Goal: Information Seeking & Learning: Learn about a topic

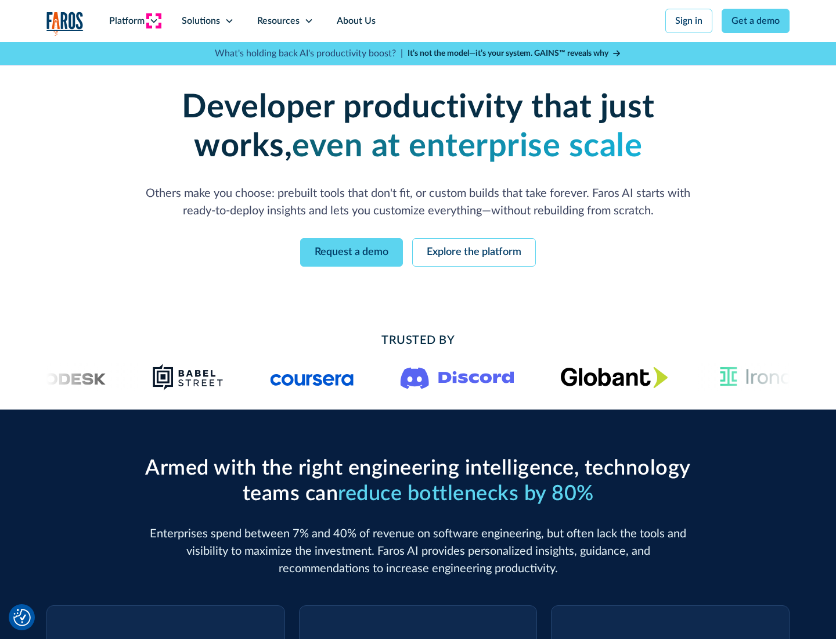
click at [153, 21] on icon at bounding box center [153, 20] width 9 height 9
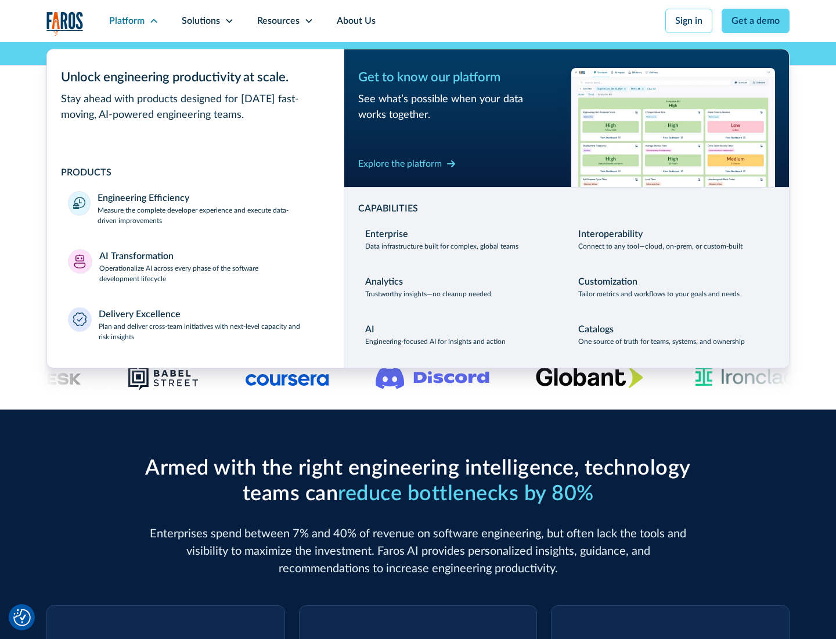
click at [210, 215] on p "Measure the complete developer experience and execute data-driven improvements" at bounding box center [210, 215] width 225 height 21
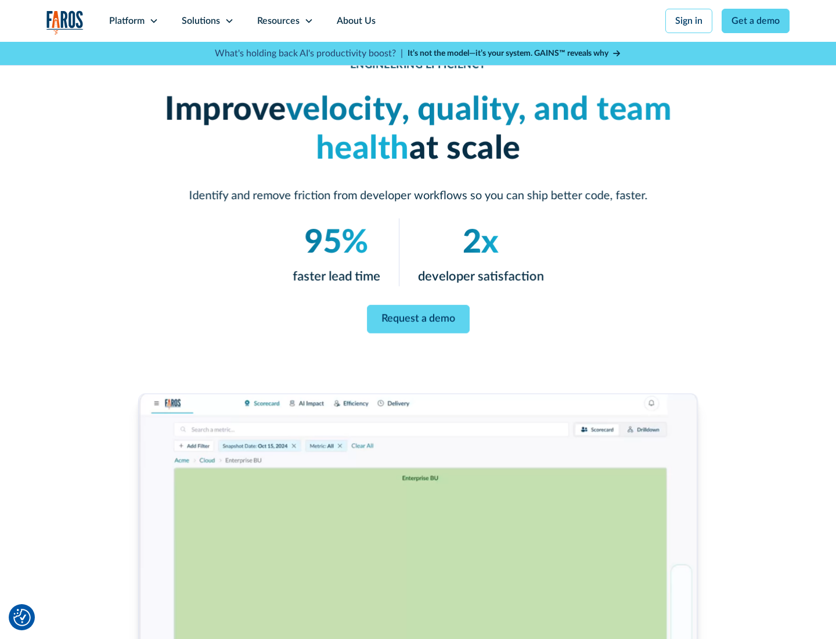
click at [418, 317] on link "Request a demo" at bounding box center [418, 319] width 103 height 28
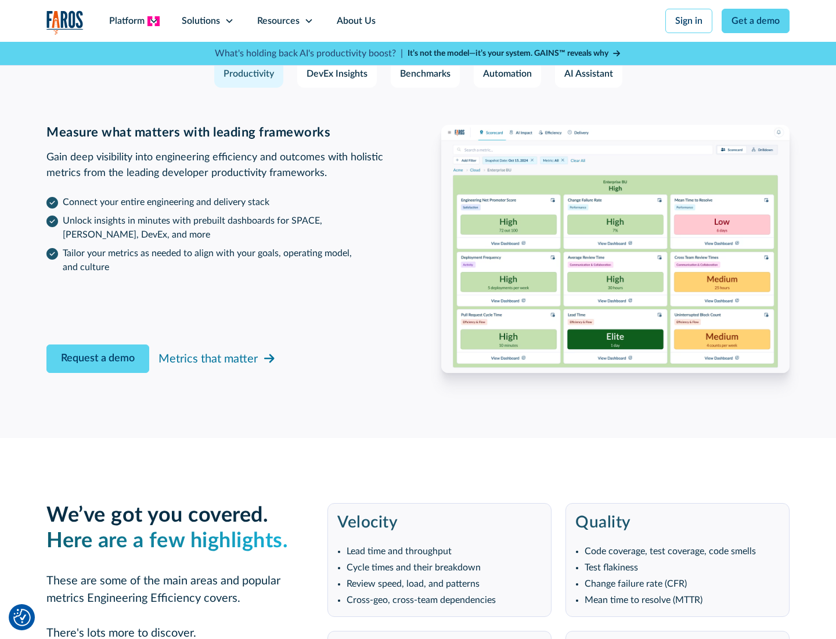
click at [153, 21] on icon at bounding box center [153, 20] width 9 height 9
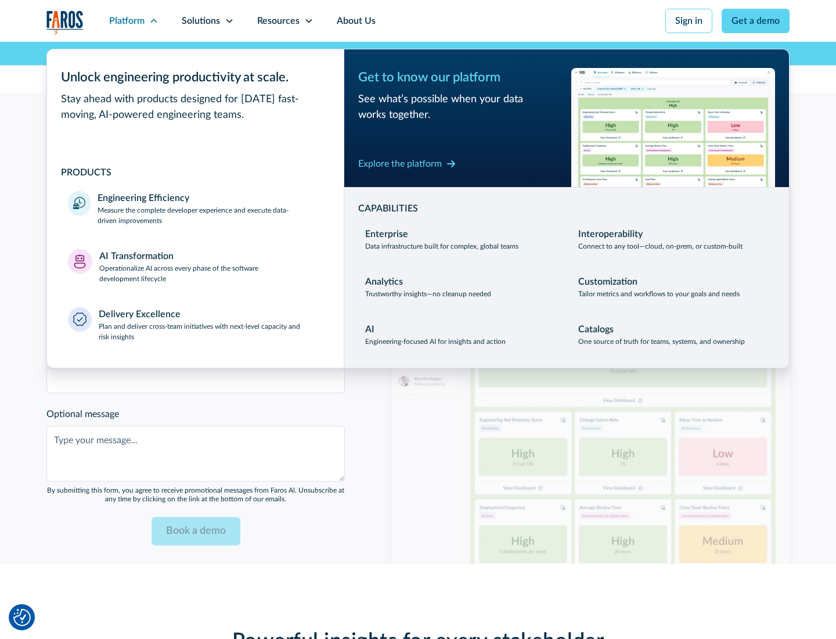
scroll to position [2547, 0]
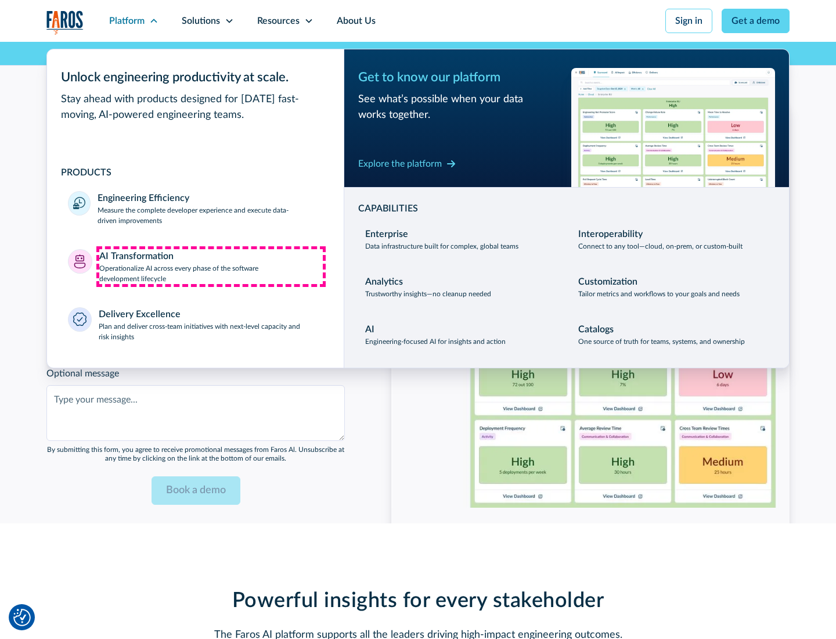
click at [211, 266] on p "Operationalize AI across every phase of the software development lifecycle" at bounding box center [211, 273] width 224 height 21
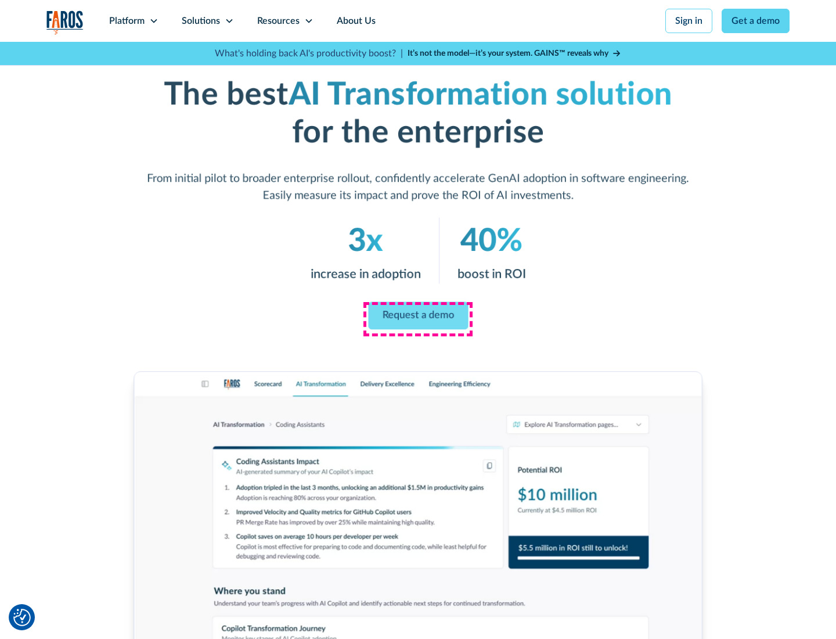
click at [418, 315] on link "Request a demo" at bounding box center [418, 316] width 100 height 28
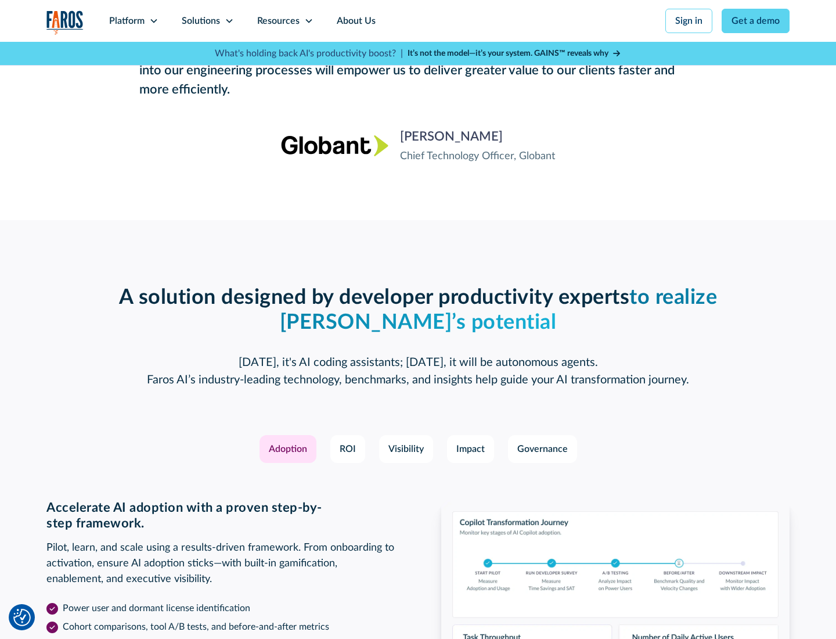
click at [134, 21] on div "Platform" at bounding box center [126, 21] width 35 height 14
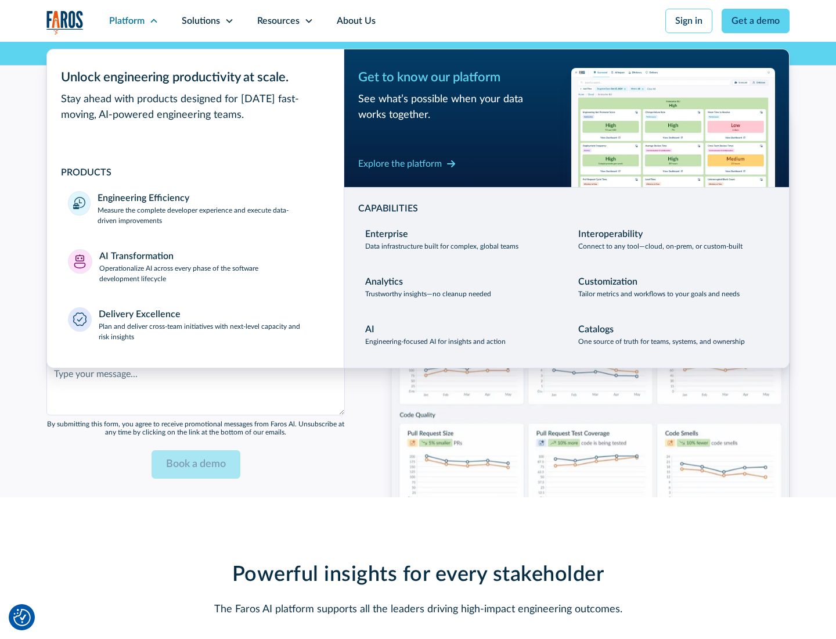
scroll to position [2827, 0]
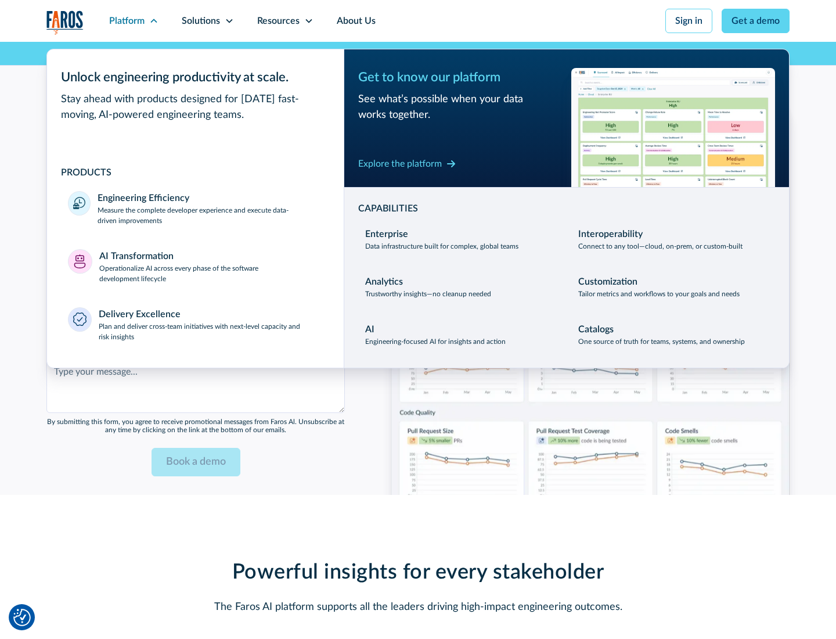
click at [400, 163] on div "Explore the platform" at bounding box center [400, 164] width 84 height 14
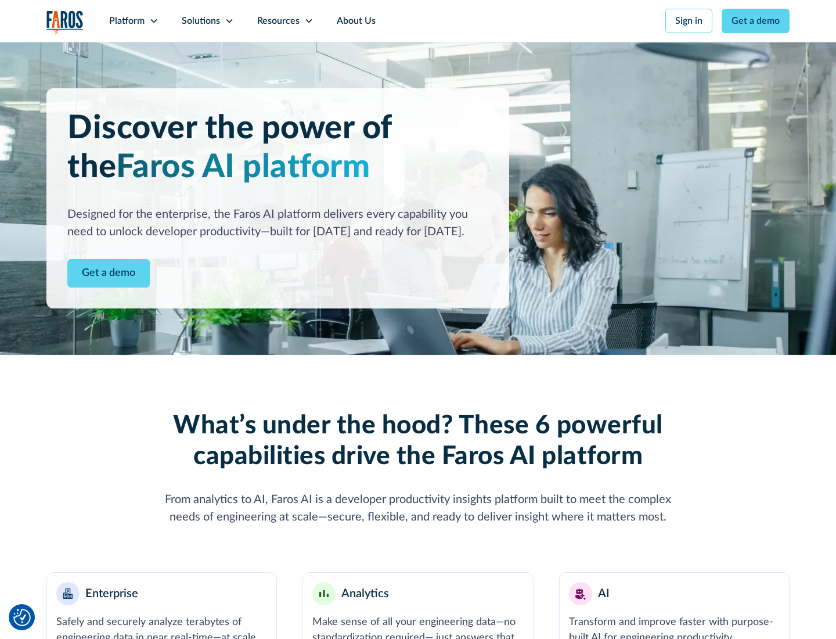
click at [109, 273] on link "Get a demo" at bounding box center [108, 273] width 82 height 28
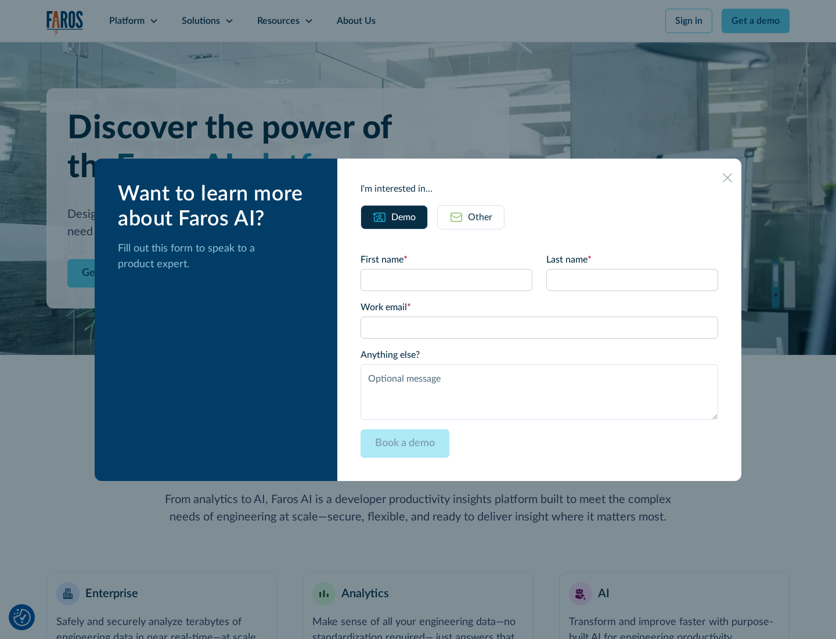
click at [480, 217] on div "Other" at bounding box center [480, 217] width 24 height 14
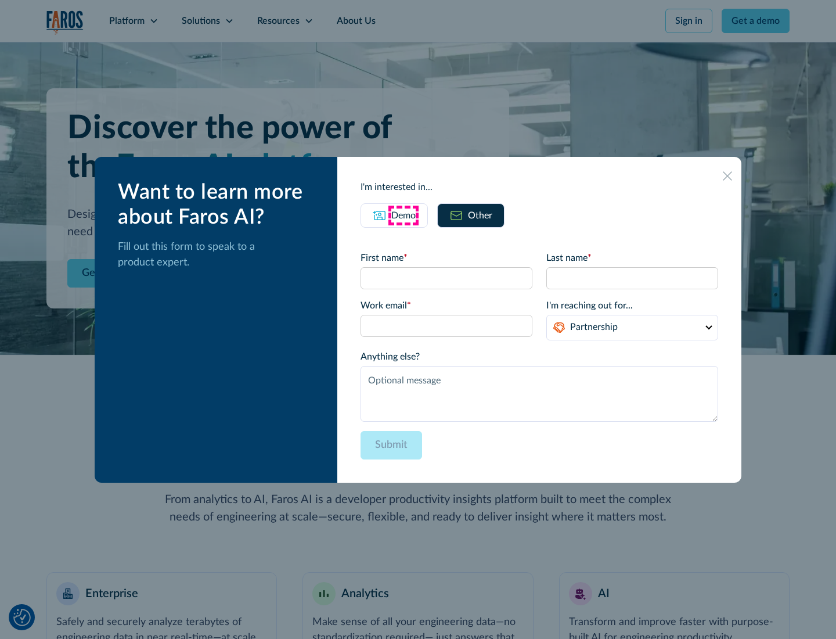
click at [404, 215] on div "Demo" at bounding box center [403, 215] width 24 height 14
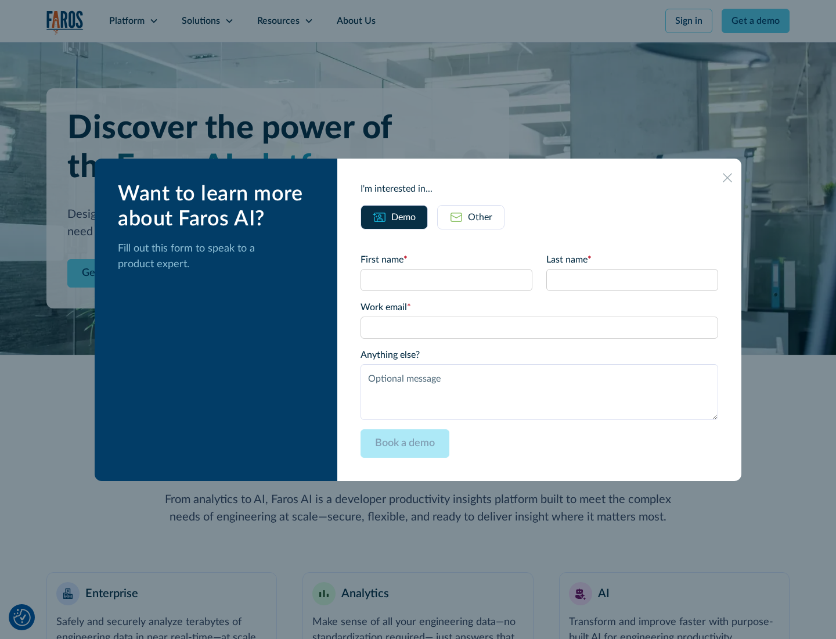
click at [728, 177] on icon at bounding box center [727, 177] width 9 height 9
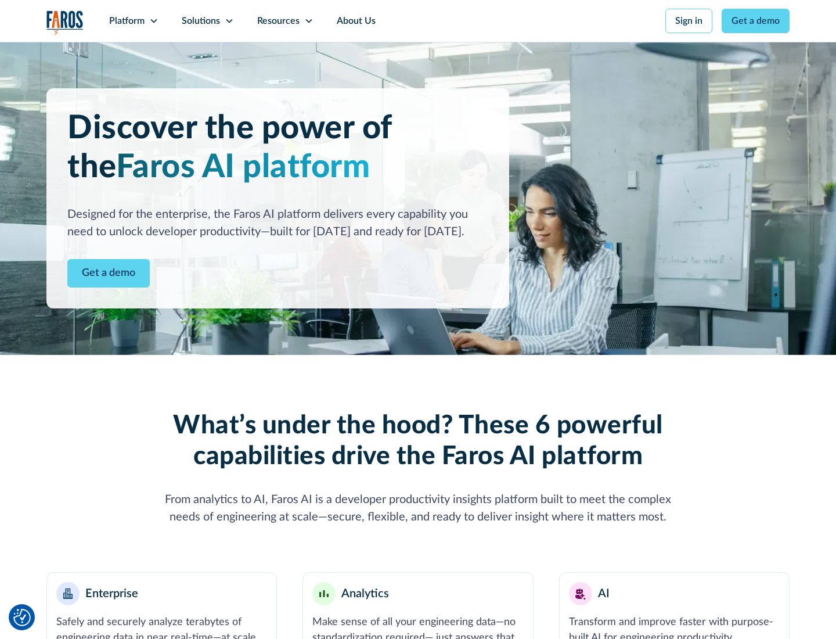
click at [153, 21] on icon at bounding box center [153, 20] width 9 height 9
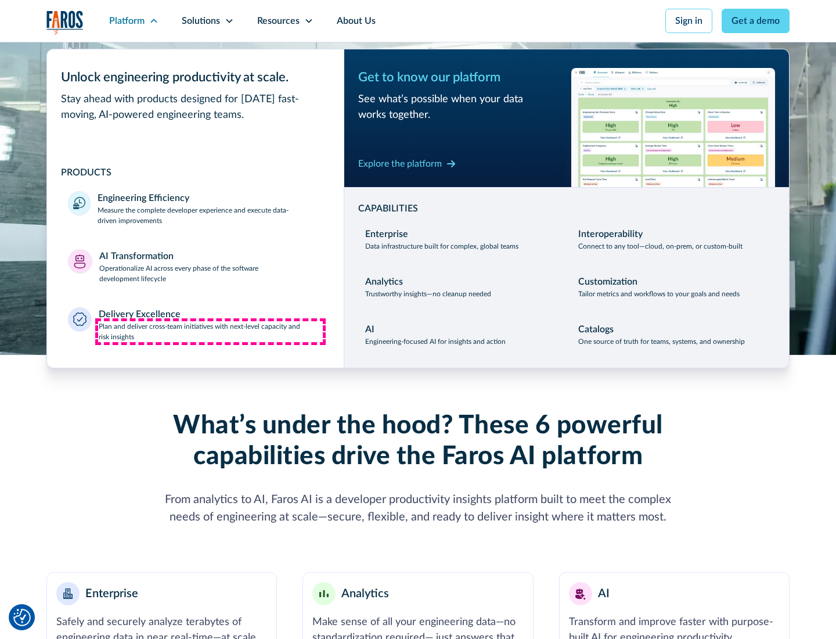
click at [210, 331] on p "Plan and deliver cross-team initiatives with next-level capacity and risk insig…" at bounding box center [211, 331] width 225 height 21
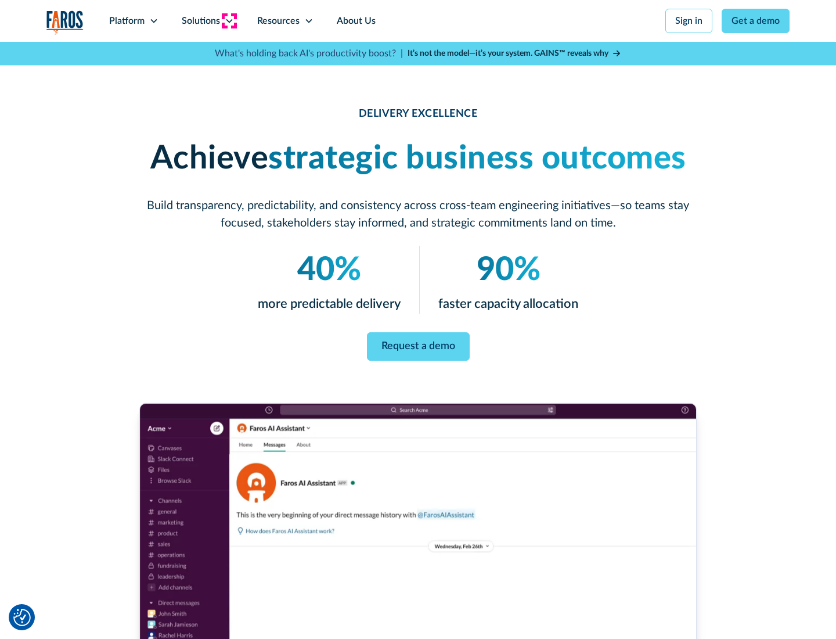
click at [229, 21] on icon at bounding box center [229, 20] width 9 height 9
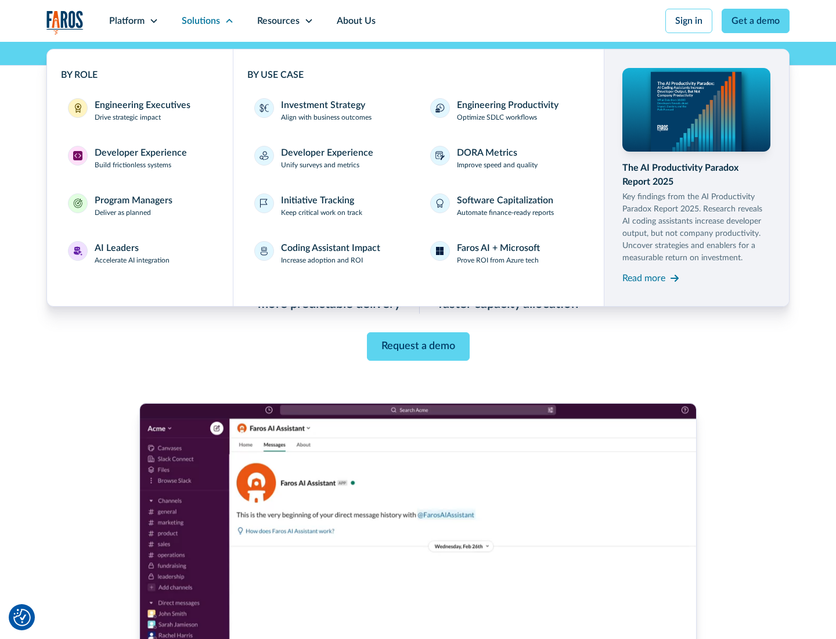
click at [139, 110] on div "Engineering Executives" at bounding box center [143, 105] width 96 height 14
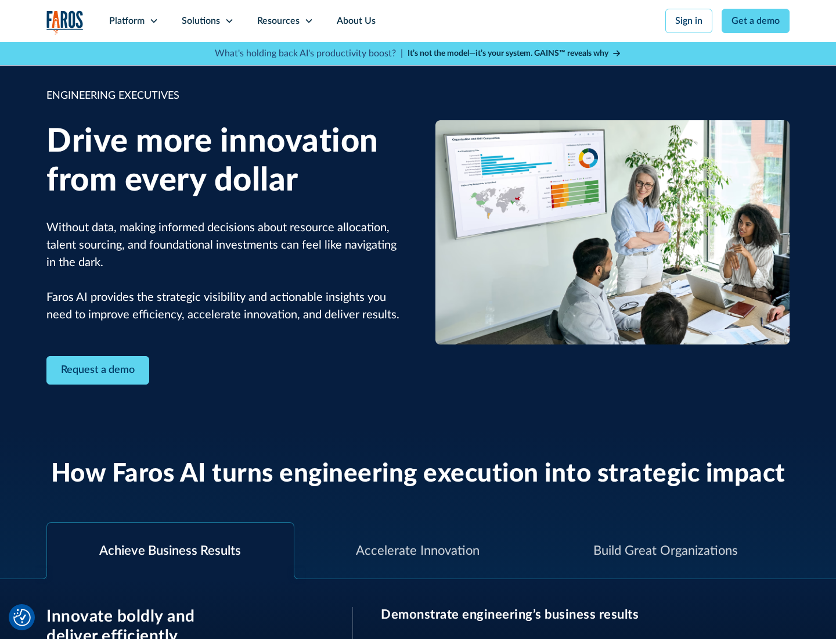
click at [229, 21] on icon at bounding box center [229, 20] width 9 height 9
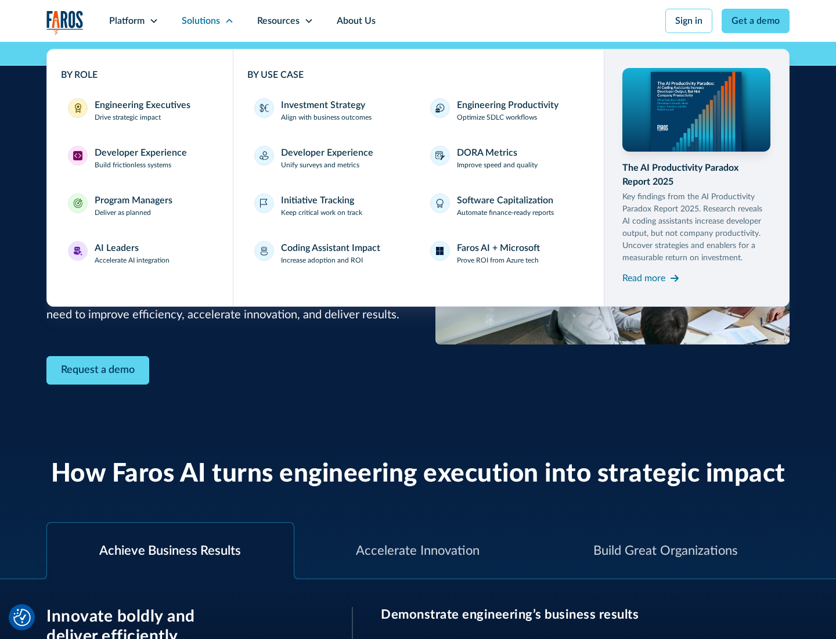
click at [139, 153] on div "Developer Experience" at bounding box center [141, 153] width 92 height 14
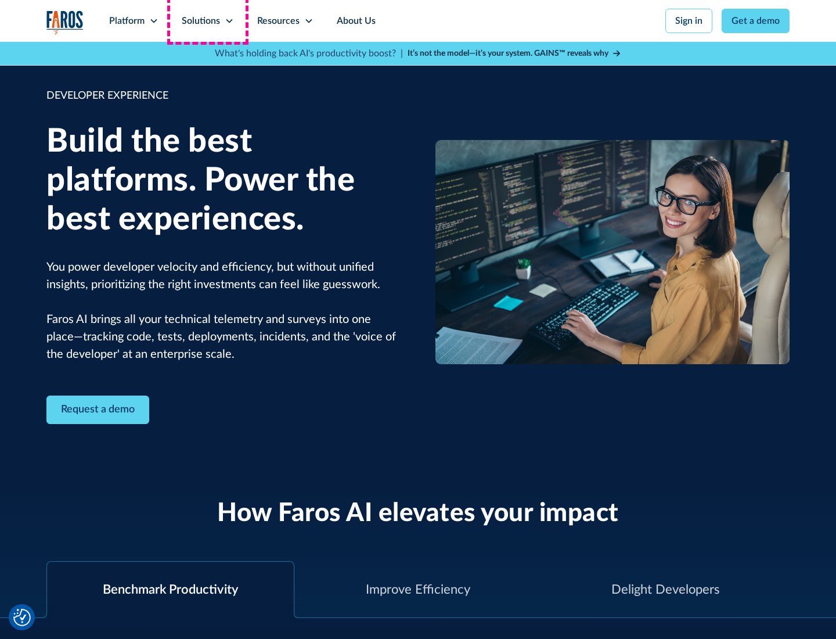
click at [207, 21] on div "Solutions" at bounding box center [201, 21] width 38 height 14
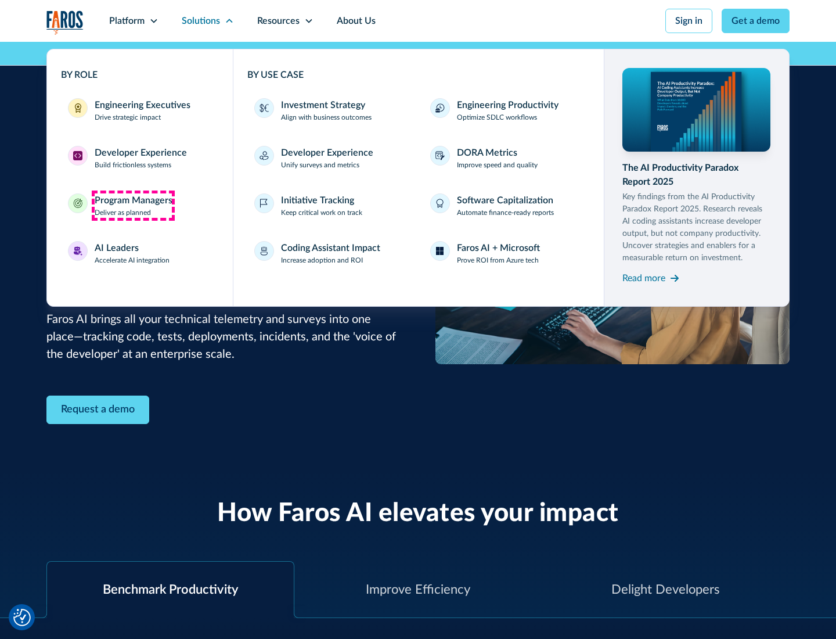
click at [133, 206] on div "Program Managers" at bounding box center [134, 200] width 78 height 14
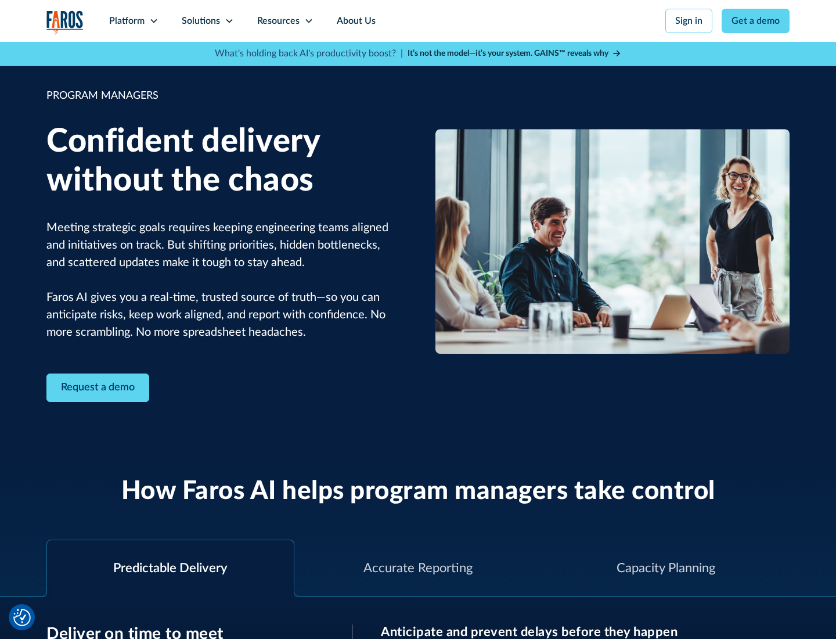
click at [229, 21] on icon at bounding box center [229, 20] width 9 height 9
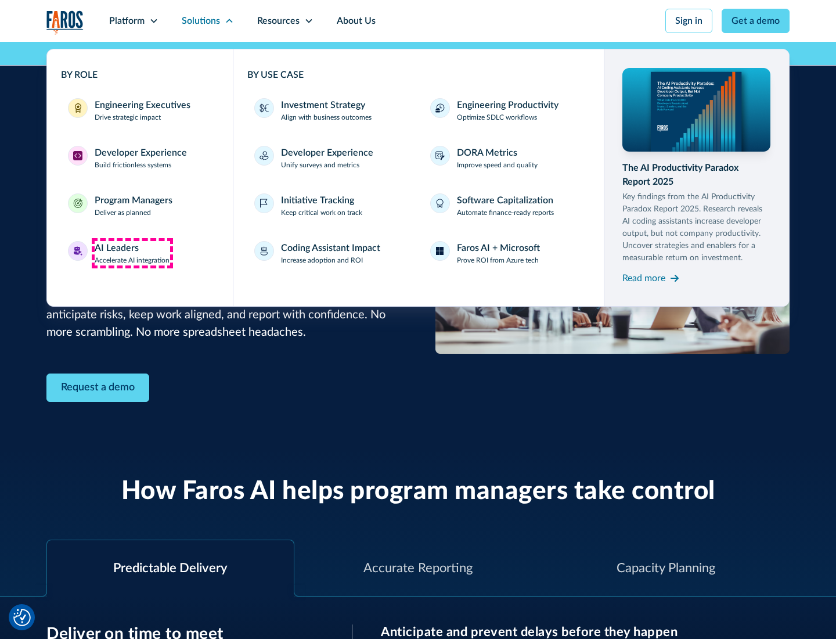
click at [132, 253] on div "AI Leaders" at bounding box center [117, 248] width 44 height 14
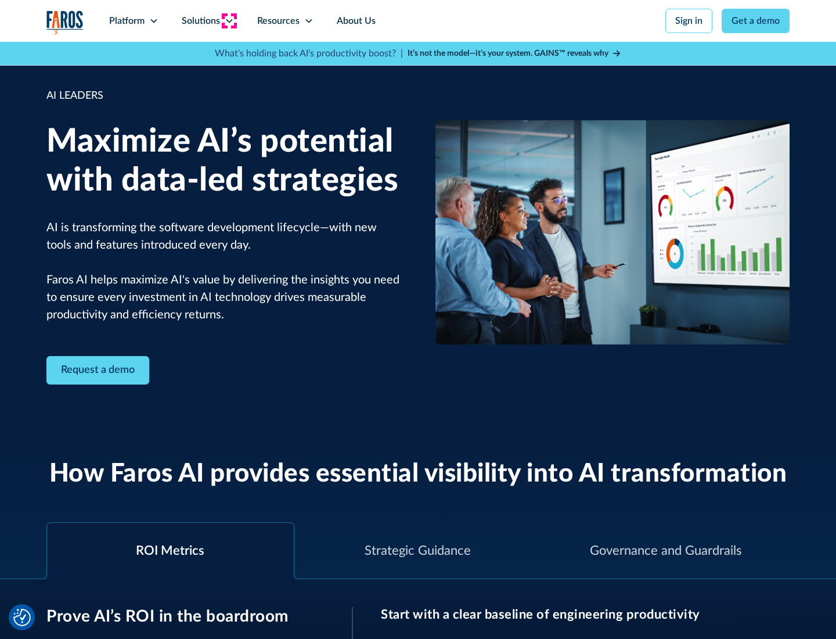
click at [229, 21] on icon at bounding box center [229, 20] width 9 height 9
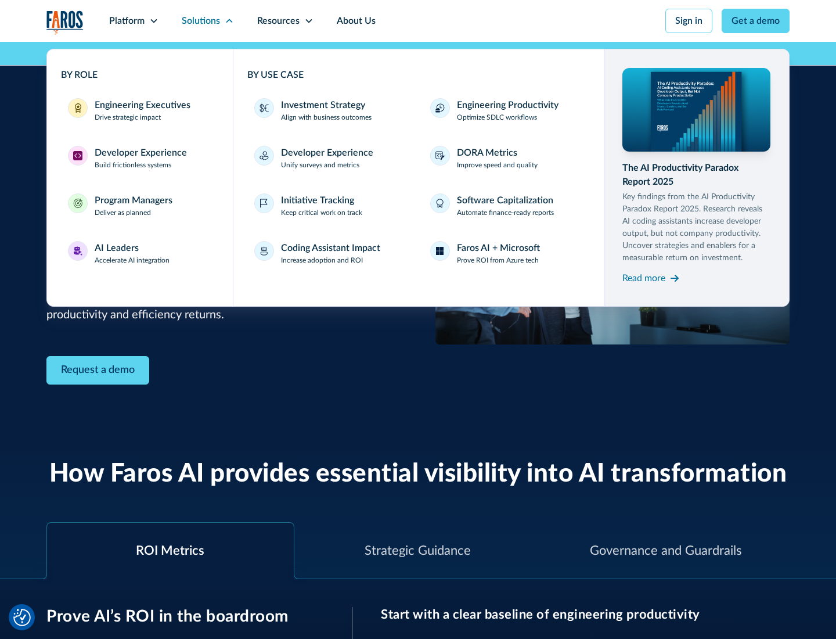
click at [322, 105] on div "Investment Strategy" at bounding box center [323, 105] width 84 height 14
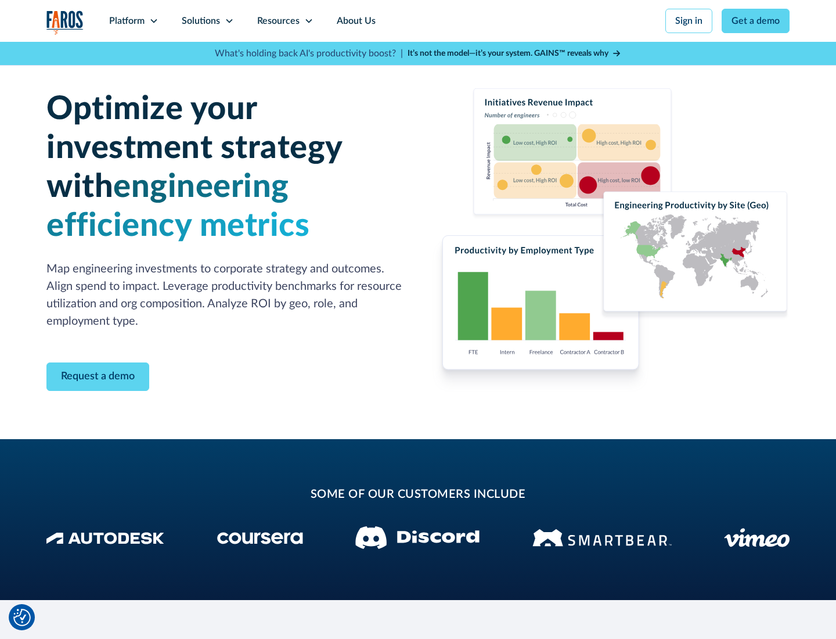
click at [229, 21] on icon at bounding box center [229, 20] width 9 height 9
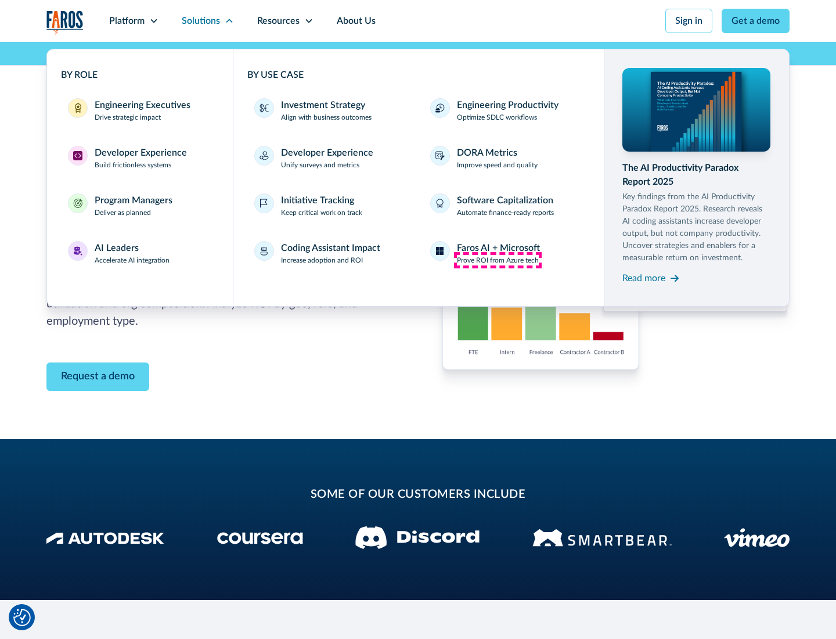
click at [498, 260] on p "Prove ROI from Azure tech" at bounding box center [498, 260] width 82 height 10
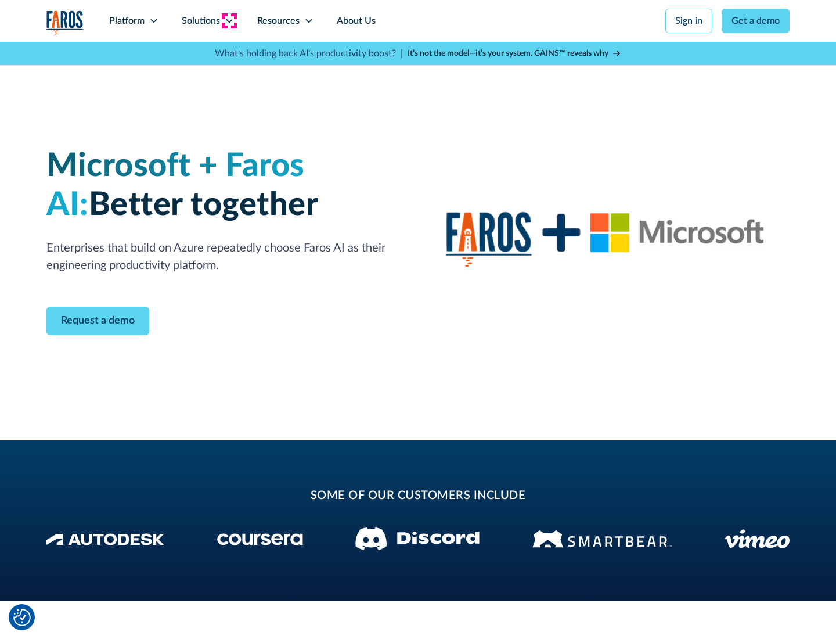
click at [229, 21] on icon at bounding box center [229, 20] width 9 height 9
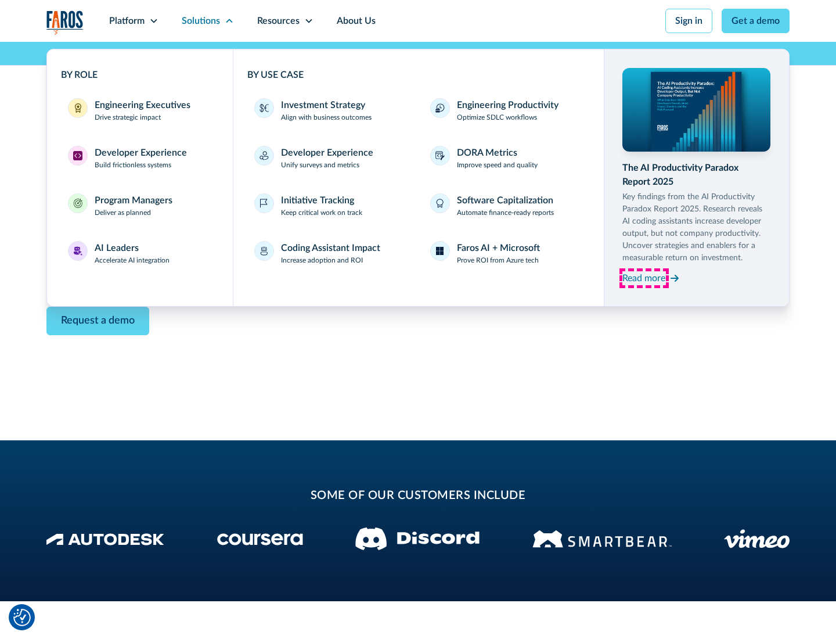
click at [644, 278] on div "Read more" at bounding box center [643, 278] width 43 height 14
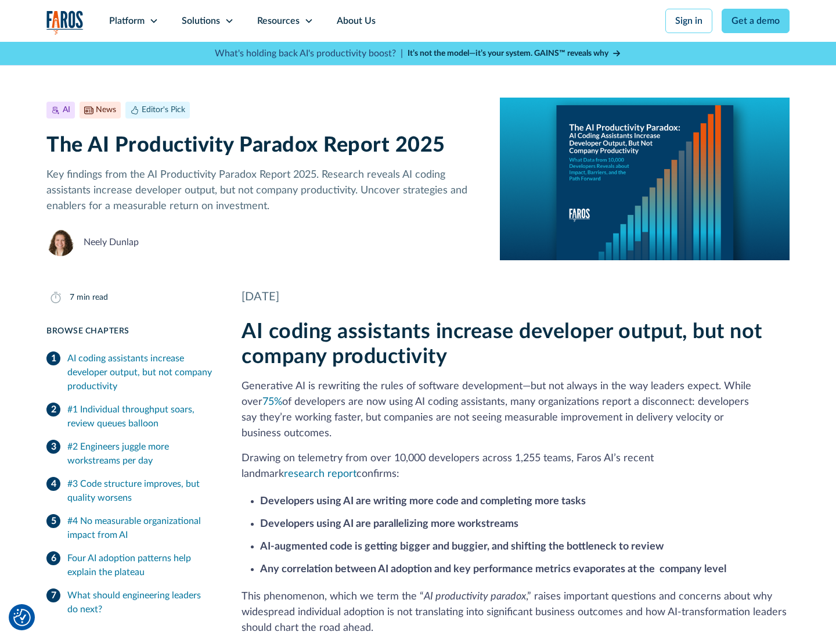
click at [308, 21] on icon at bounding box center [308, 20] width 9 height 9
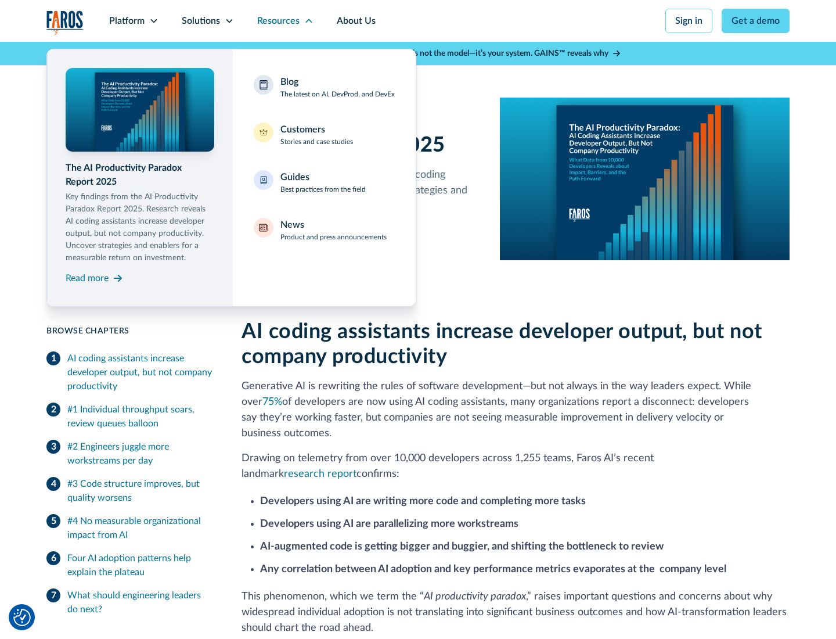
click at [337, 87] on div "Blog The latest on AI, DevProd, and DevEx" at bounding box center [337, 87] width 114 height 24
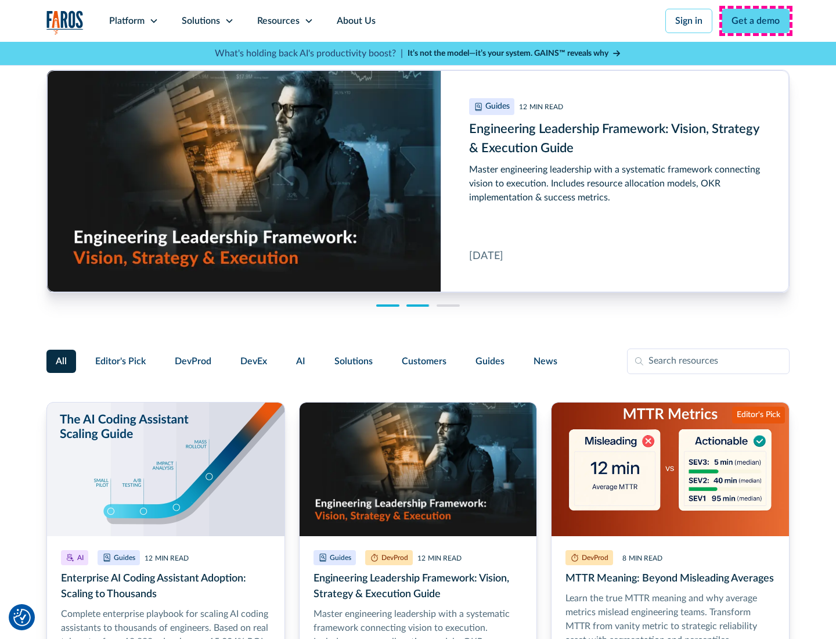
click at [756, 21] on link "Get a demo" at bounding box center [756, 21] width 68 height 24
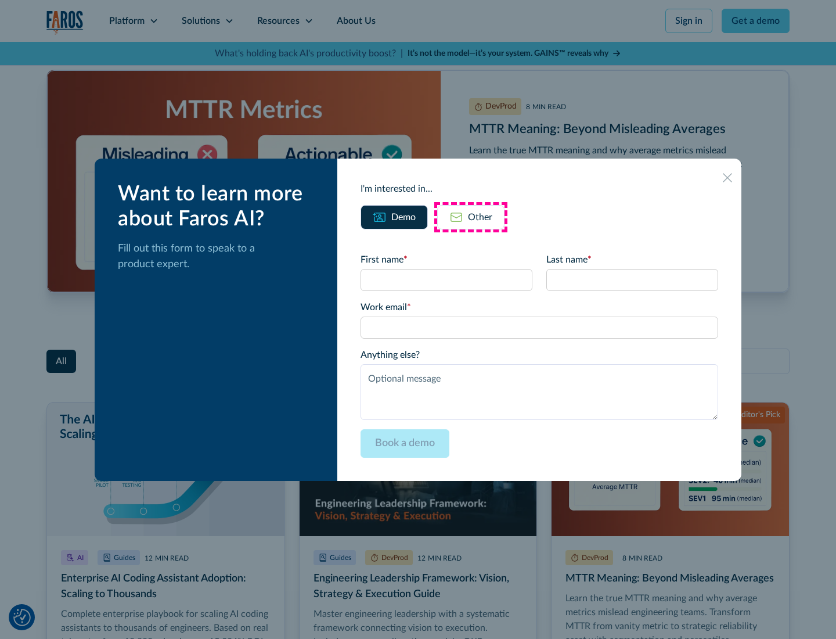
click at [471, 217] on div "Other" at bounding box center [480, 217] width 24 height 14
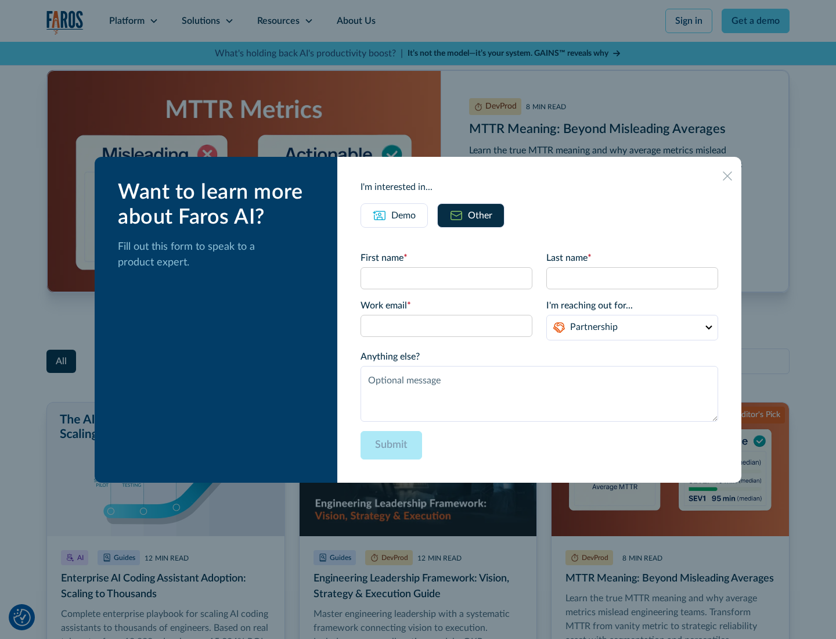
click at [728, 175] on icon at bounding box center [727, 175] width 9 height 9
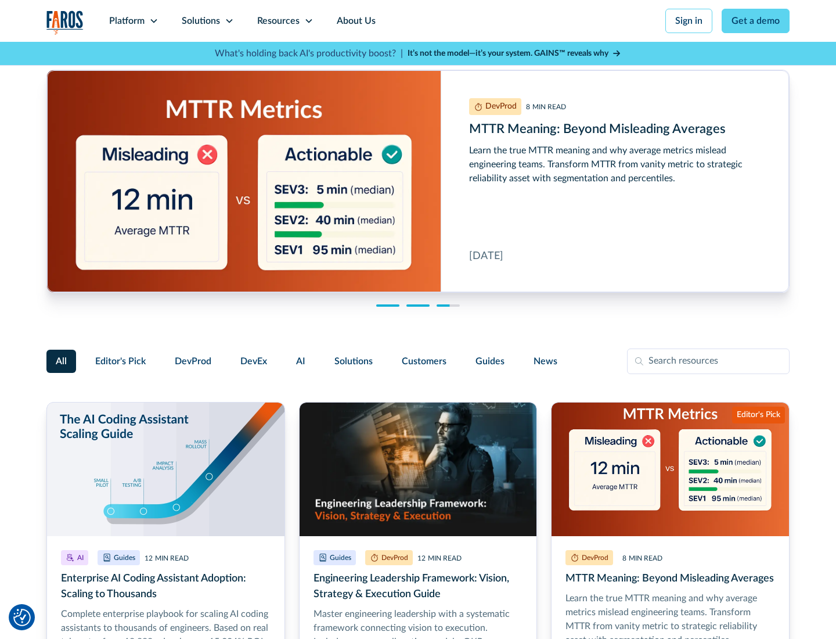
click at [355, 21] on link "About Us" at bounding box center [356, 21] width 62 height 42
